Goal: Information Seeking & Learning: Learn about a topic

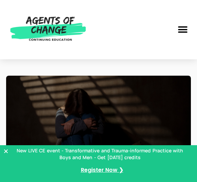
click at [6, 151] on icon "Close Banner" at bounding box center [5, 150] width 5 height 5
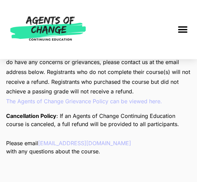
scroll to position [1487, 0]
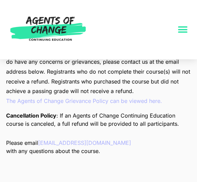
click at [184, 24] on icon "Menu Toggle" at bounding box center [183, 29] width 10 height 10
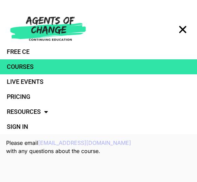
click at [28, 68] on link "Courses" at bounding box center [98, 66] width 197 height 15
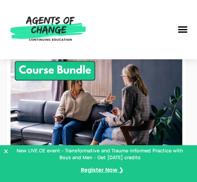
scroll to position [236, 0]
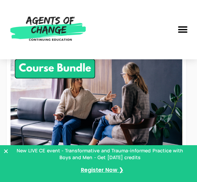
click at [6, 152] on icon "Close Banner" at bounding box center [5, 150] width 5 height 5
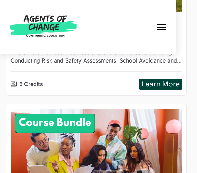
scroll to position [1530, 0]
